Goal: Task Accomplishment & Management: Manage account settings

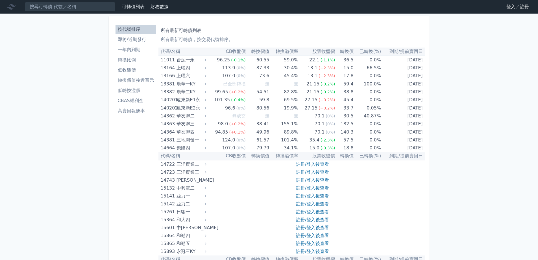
click at [512, 5] on link "登入／註冊" at bounding box center [518, 6] width 32 height 9
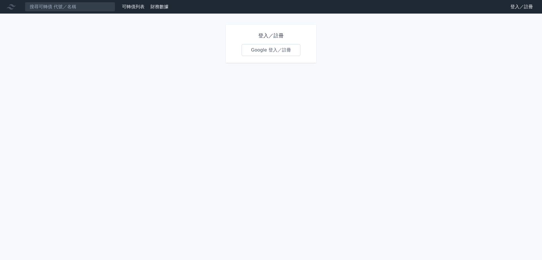
click at [290, 47] on link "Google 登入／註冊" at bounding box center [271, 50] width 59 height 12
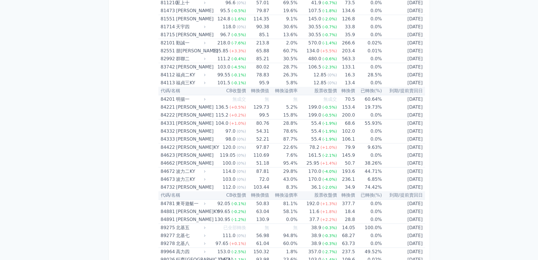
scroll to position [3309, 0]
